Goal: Go to known website: Go to known website

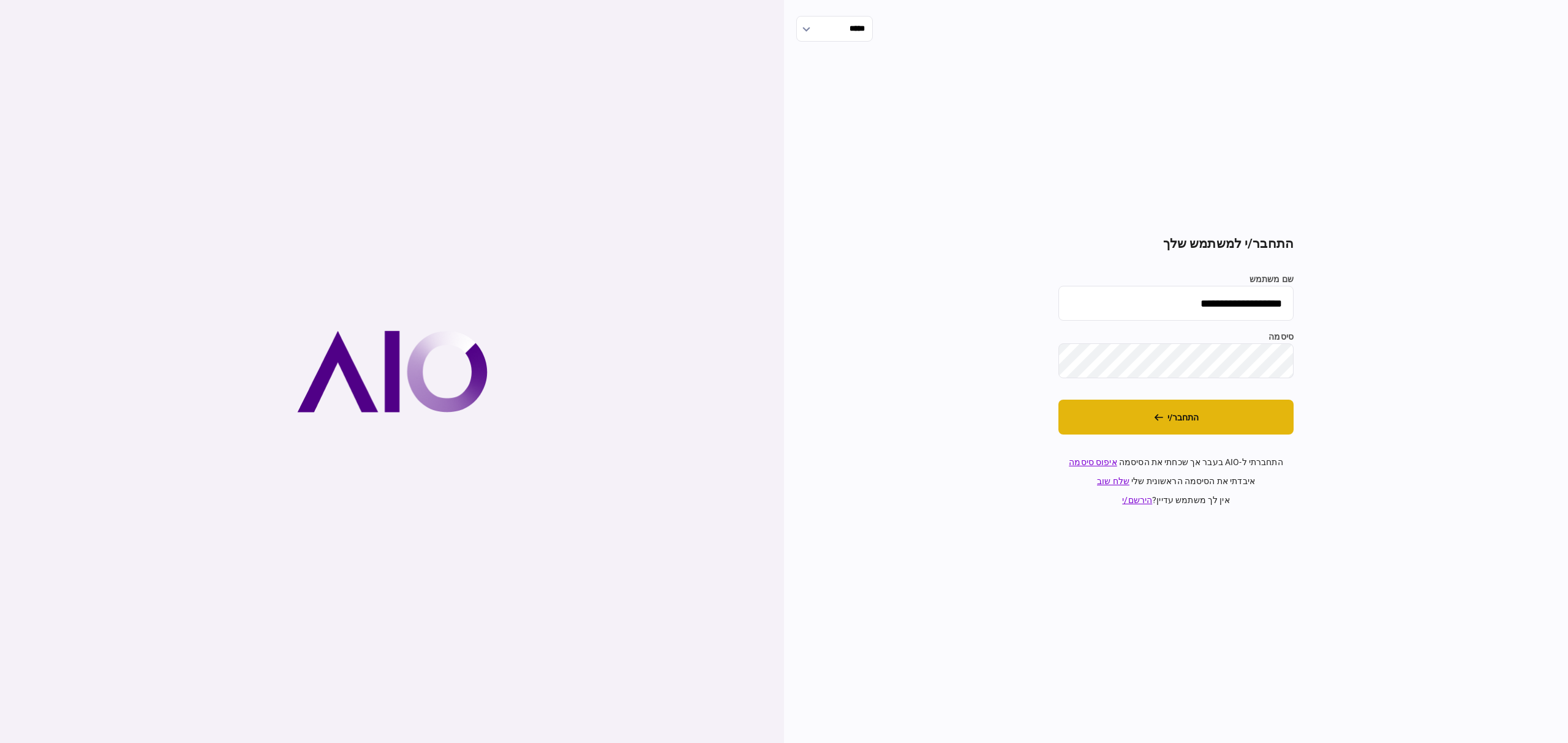
click at [1257, 426] on button "התחבר/י" at bounding box center [1176, 417] width 235 height 35
